Goal: Transaction & Acquisition: Obtain resource

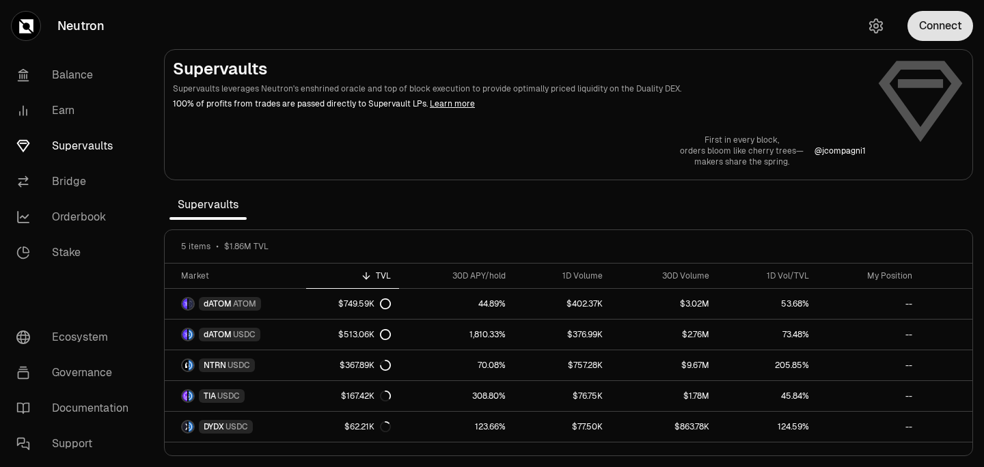
click at [941, 28] on button "Connect" at bounding box center [940, 26] width 66 height 30
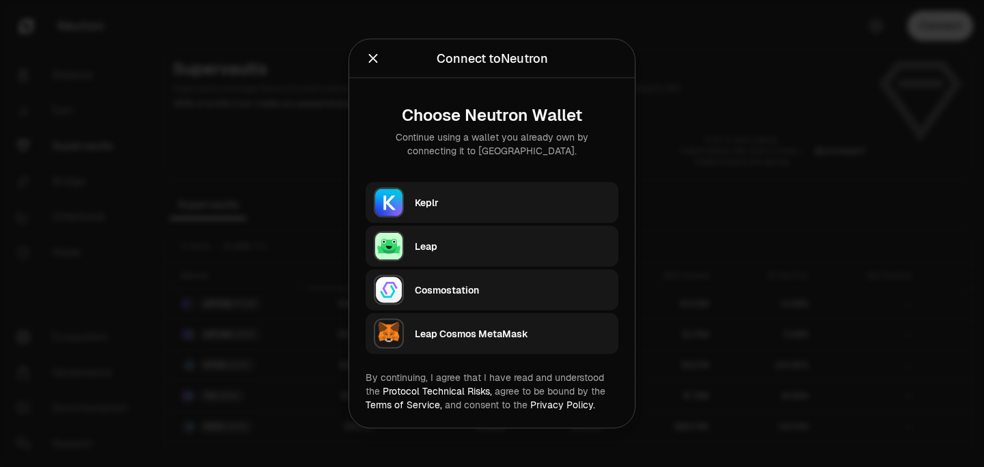
click at [506, 193] on div "Keplr" at bounding box center [512, 203] width 195 height 20
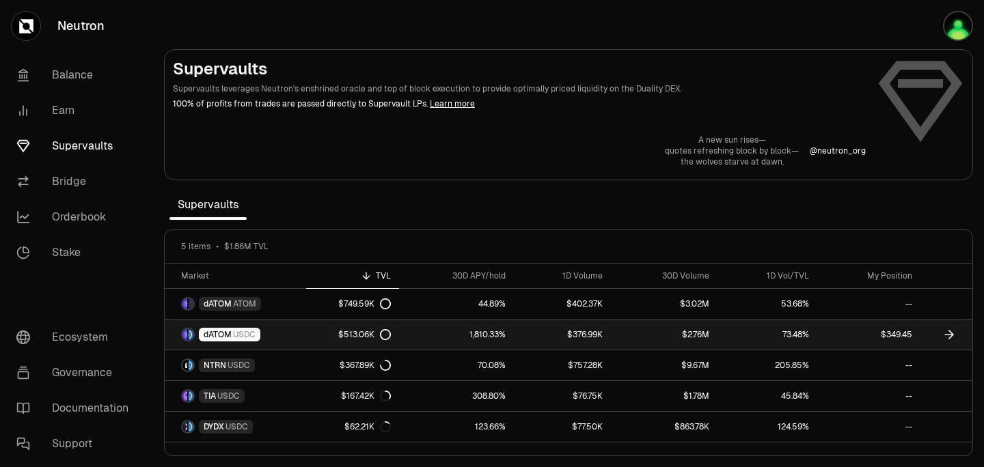
click at [424, 335] on link "1,810.33%" at bounding box center [456, 335] width 115 height 30
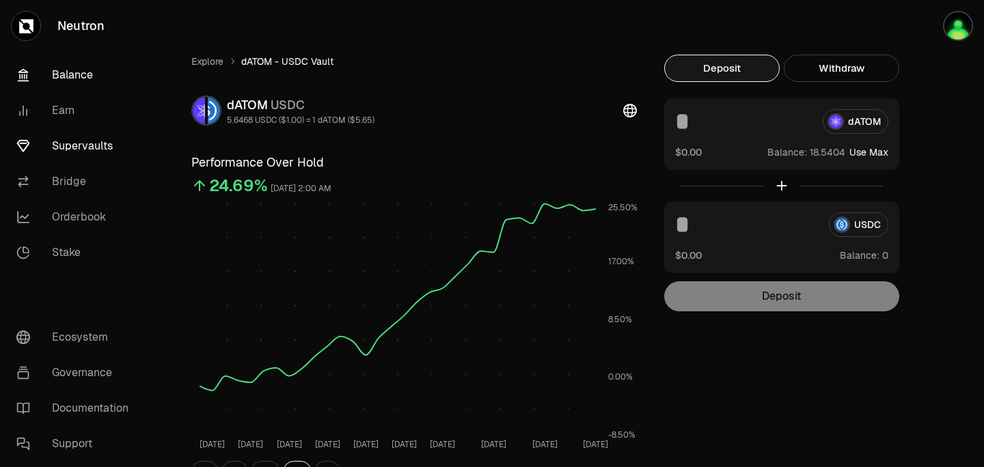
click at [64, 69] on link "Balance" at bounding box center [76, 75] width 142 height 36
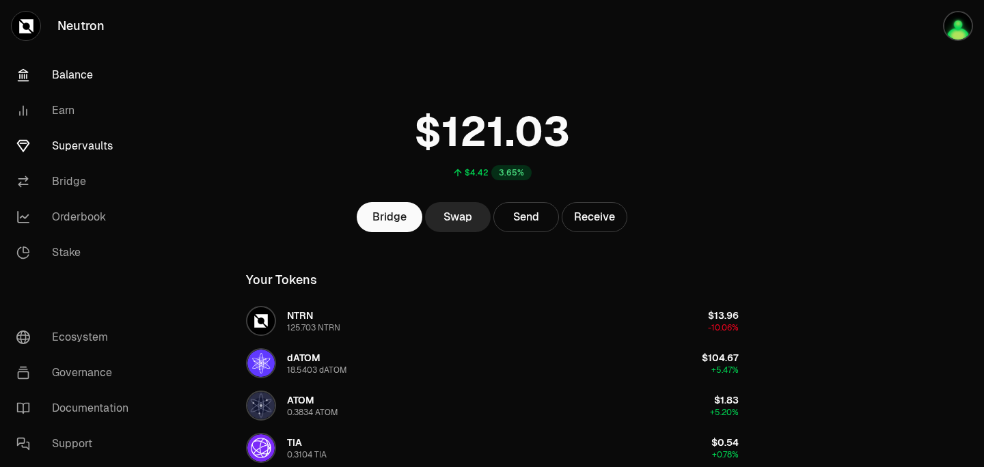
click at [102, 142] on link "Supervaults" at bounding box center [76, 146] width 142 height 36
